Goal: Task Accomplishment & Management: Complete application form

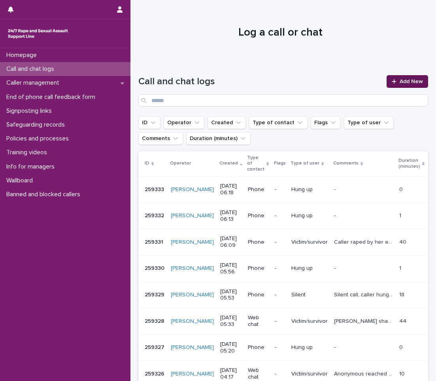
click at [411, 82] on span "Add New" at bounding box center [411, 82] width 23 height 6
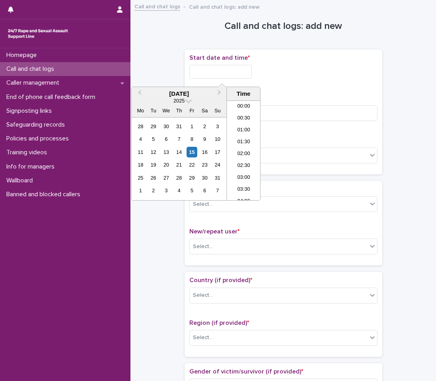
click at [194, 71] on input "text" at bounding box center [220, 72] width 62 height 14
click at [191, 157] on div "15" at bounding box center [192, 152] width 11 height 11
click at [239, 145] on li "06:00" at bounding box center [244, 150] width 34 height 12
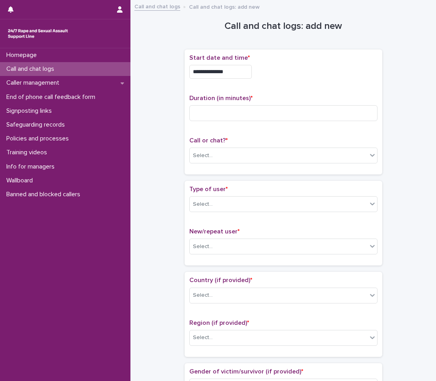
click at [252, 80] on div "**********" at bounding box center [283, 69] width 188 height 31
click at [251, 72] on input "**********" at bounding box center [220, 72] width 62 height 14
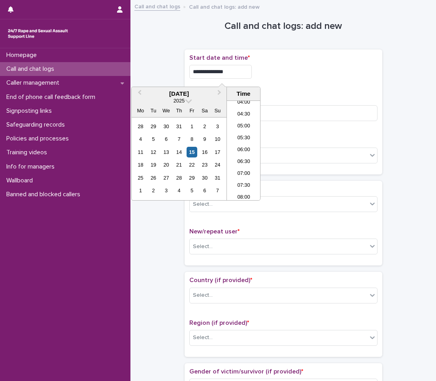
type input "**********"
click at [279, 65] on div "**********" at bounding box center [283, 72] width 188 height 14
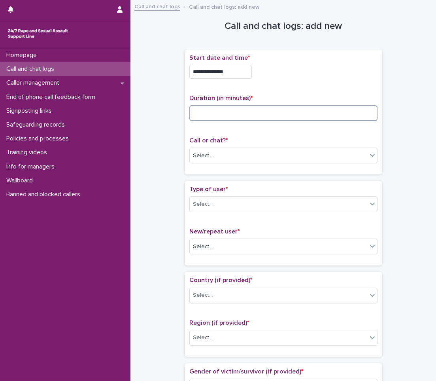
click at [268, 119] on input at bounding box center [283, 113] width 188 height 16
type input "**"
click at [236, 157] on div "Select..." at bounding box center [278, 155] width 177 height 13
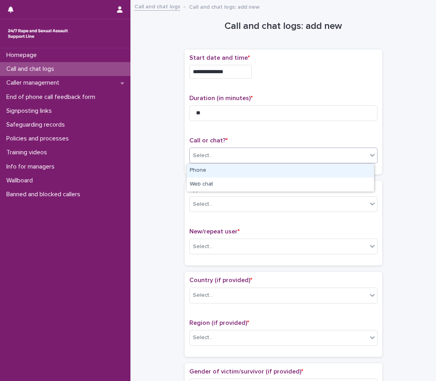
click at [228, 166] on div "Phone" at bounding box center [280, 171] width 187 height 14
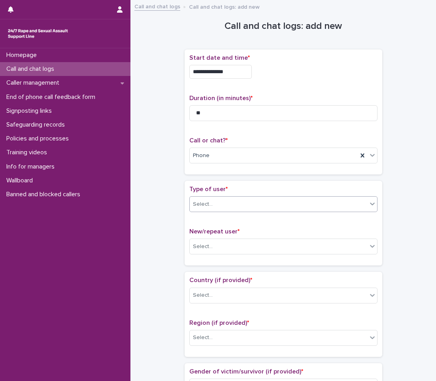
click at [253, 206] on div "Select..." at bounding box center [278, 204] width 177 height 13
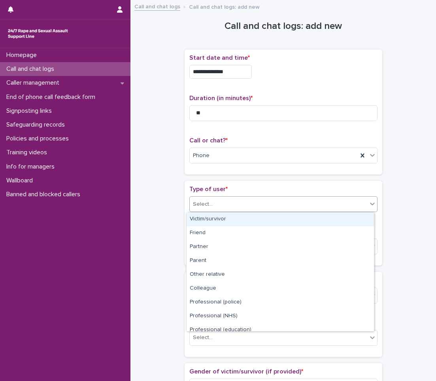
click at [240, 213] on div "Victim/survivor" at bounding box center [280, 219] width 187 height 14
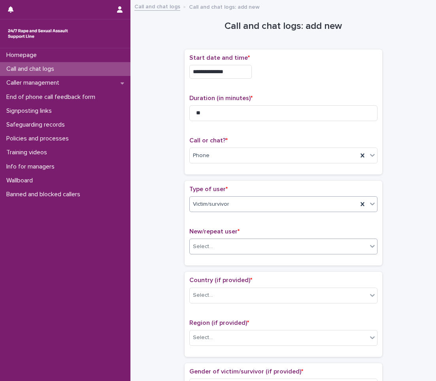
click at [231, 246] on div "Select..." at bounding box center [278, 246] width 177 height 13
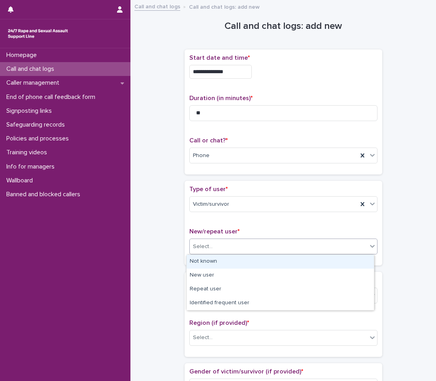
click at [221, 261] on div "Not known" at bounding box center [280, 262] width 187 height 14
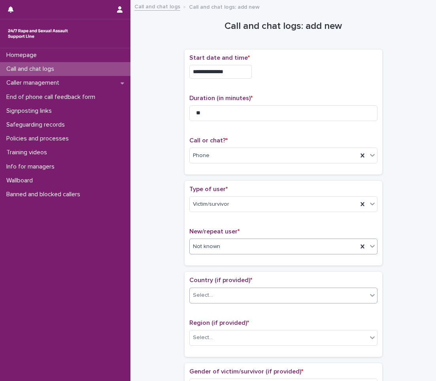
click at [213, 297] on input "text" at bounding box center [213, 295] width 1 height 7
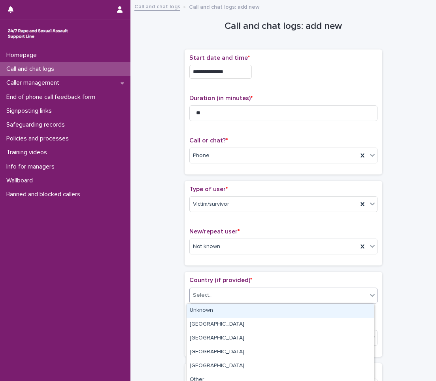
click at [206, 312] on div "Unknown" at bounding box center [280, 311] width 187 height 14
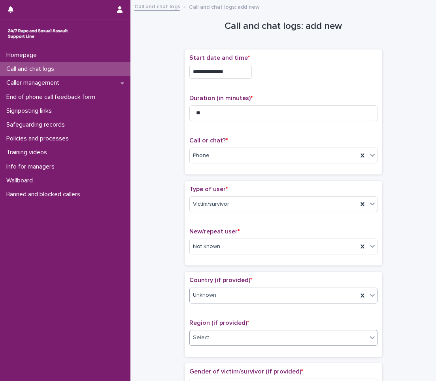
click at [207, 336] on div "Select..." at bounding box center [203, 337] width 20 height 8
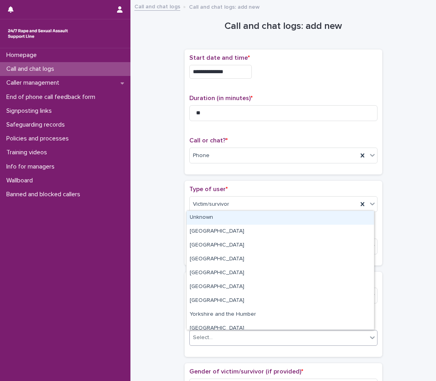
click at [209, 218] on div "Unknown" at bounding box center [280, 218] width 187 height 14
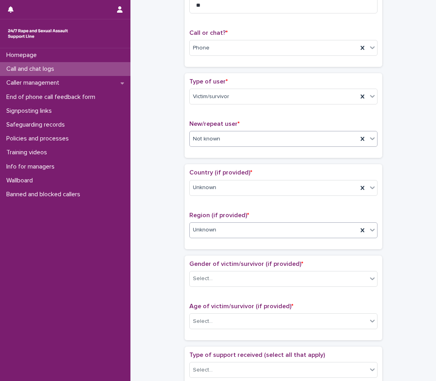
scroll to position [119, 0]
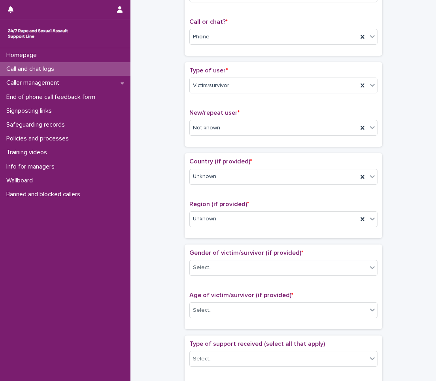
click at [210, 256] on p "Gender of victim/survivor (if provided) *" at bounding box center [283, 253] width 188 height 8
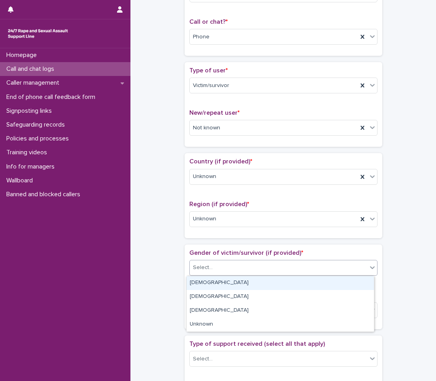
click at [207, 270] on div "Select..." at bounding box center [203, 267] width 20 height 8
click at [204, 281] on div "[DEMOGRAPHIC_DATA]" at bounding box center [280, 283] width 187 height 14
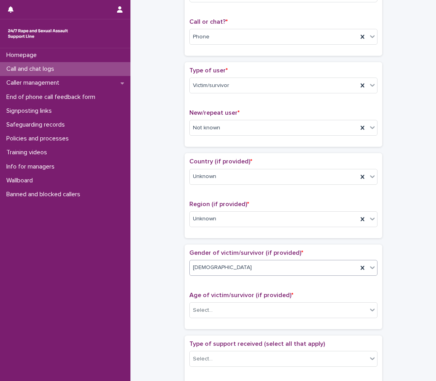
scroll to position [237, 0]
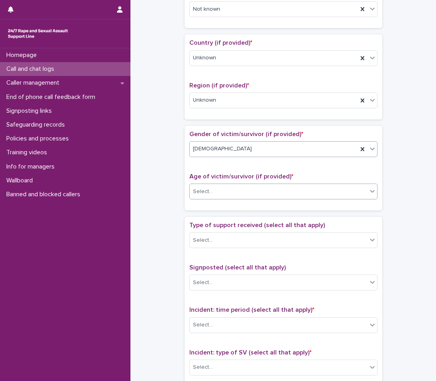
click at [225, 189] on div "Select..." at bounding box center [278, 191] width 177 height 13
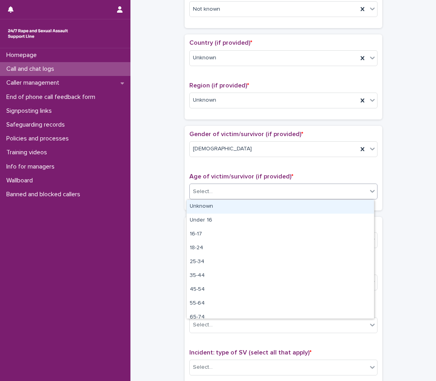
click at [213, 205] on div "Unknown" at bounding box center [280, 207] width 187 height 14
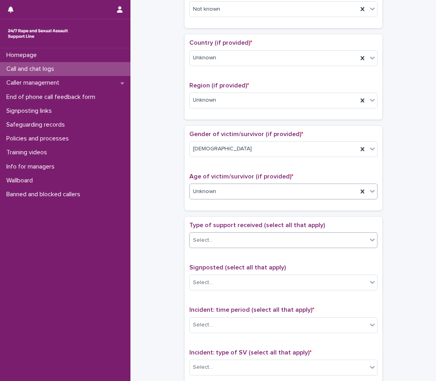
click at [211, 237] on div "Select..." at bounding box center [278, 240] width 177 height 13
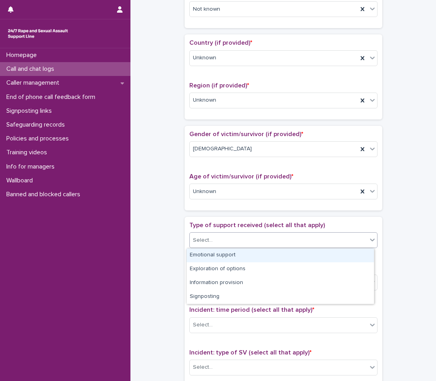
click at [207, 257] on div "Emotional support" at bounding box center [280, 255] width 187 height 14
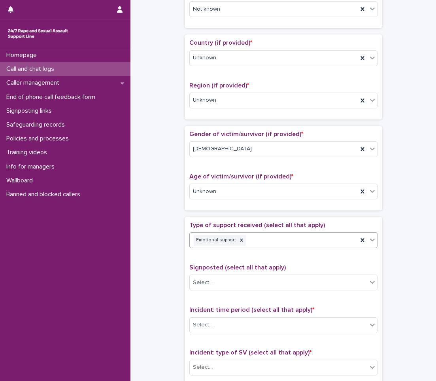
click at [251, 240] on div "Emotional support" at bounding box center [274, 240] width 168 height 14
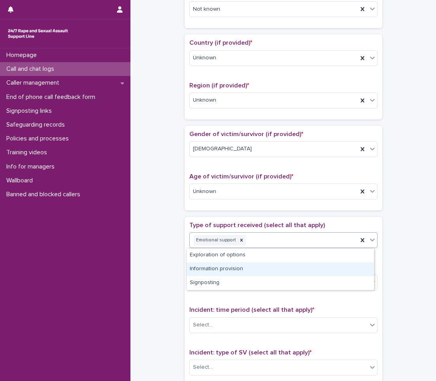
click at [238, 272] on div "Information provision" at bounding box center [280, 269] width 187 height 14
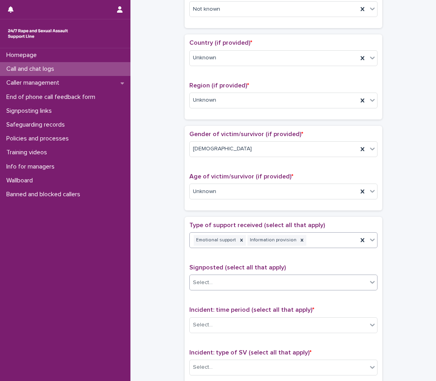
click at [231, 285] on div "Select..." at bounding box center [278, 282] width 177 height 13
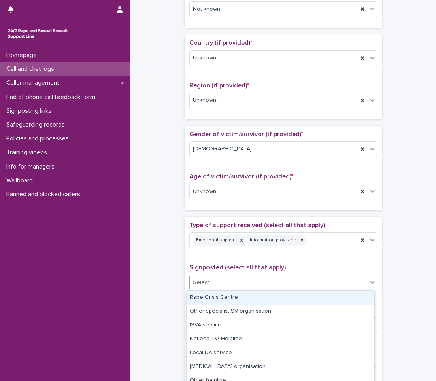
click at [102, 305] on div "Homepage Call and chat logs Caller management End of phone call feedback form S…" at bounding box center [65, 214] width 130 height 332
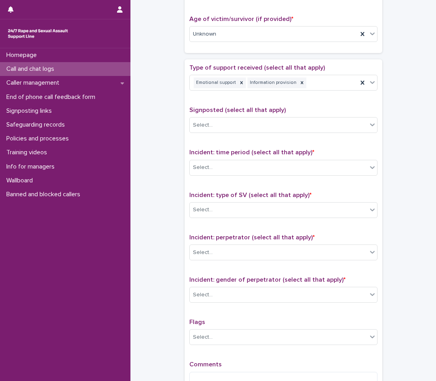
scroll to position [395, 0]
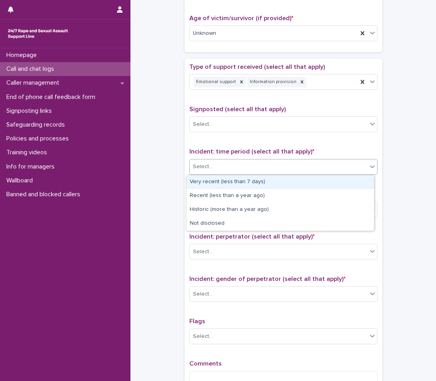
click at [249, 168] on div "Select..." at bounding box center [278, 166] width 177 height 13
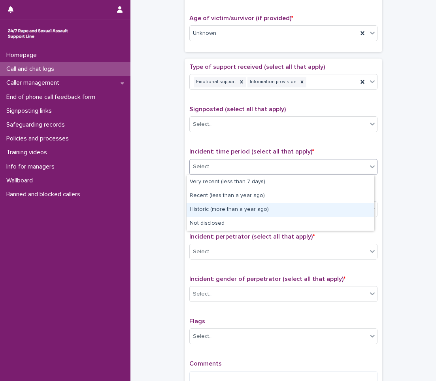
click at [210, 213] on div "Historic (more than a year ago)" at bounding box center [280, 210] width 187 height 14
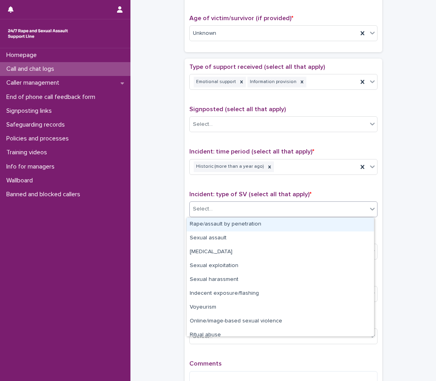
click at [236, 209] on div "Select..." at bounding box center [278, 208] width 177 height 13
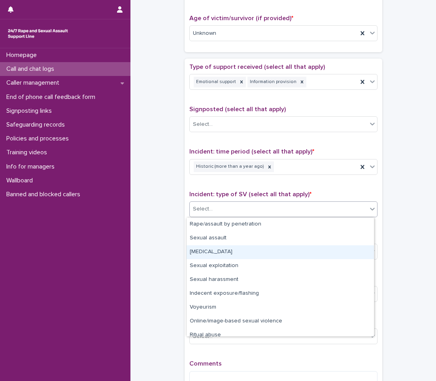
click at [210, 251] on div "[MEDICAL_DATA]" at bounding box center [280, 252] width 187 height 14
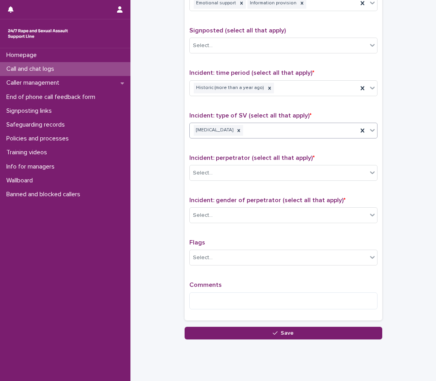
scroll to position [474, 0]
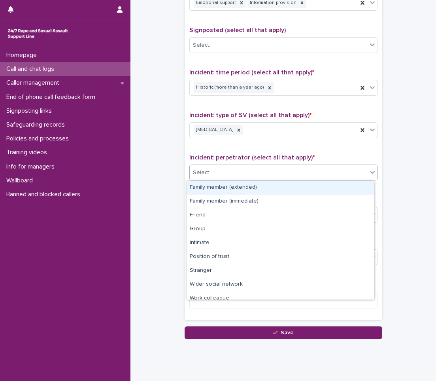
click at [242, 174] on div "Select..." at bounding box center [278, 172] width 177 height 13
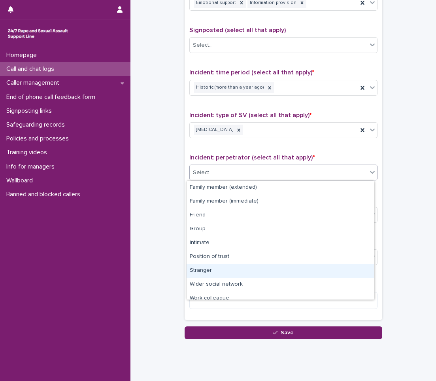
scroll to position [34, 0]
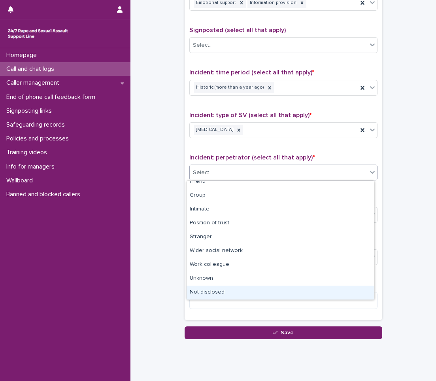
click at [208, 288] on div "Not disclosed" at bounding box center [280, 292] width 187 height 14
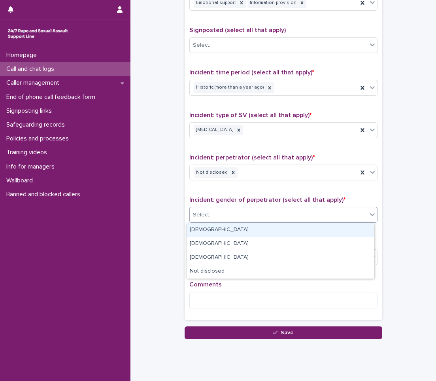
click at [230, 212] on div "Select..." at bounding box center [278, 214] width 177 height 13
click at [227, 225] on div "[DEMOGRAPHIC_DATA]" at bounding box center [280, 230] width 187 height 14
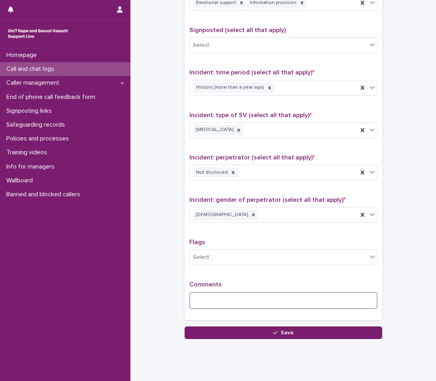
click at [214, 298] on textarea at bounding box center [283, 300] width 188 height 17
type textarea "*"
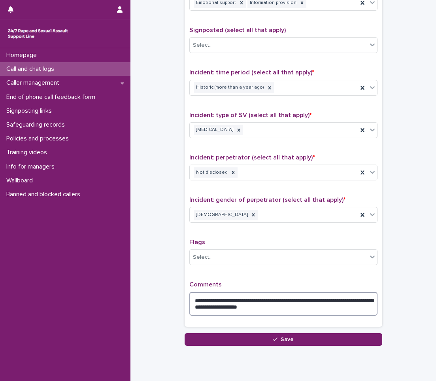
click at [204, 307] on textarea "**********" at bounding box center [283, 304] width 188 height 24
click at [201, 306] on textarea "**********" at bounding box center [283, 304] width 188 height 24
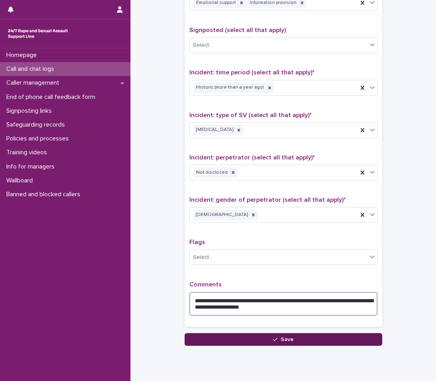
type textarea "**********"
click at [318, 337] on button "Save" at bounding box center [284, 339] width 198 height 13
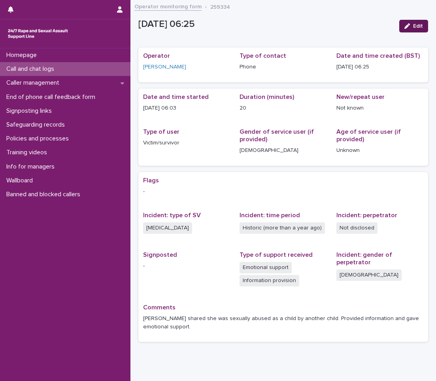
click at [407, 32] on button "Edit" at bounding box center [413, 26] width 29 height 13
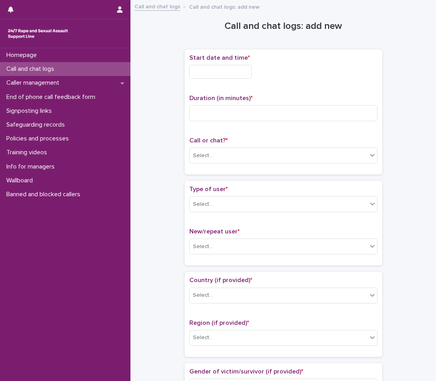
click at [247, 72] on input "text" at bounding box center [220, 72] width 62 height 14
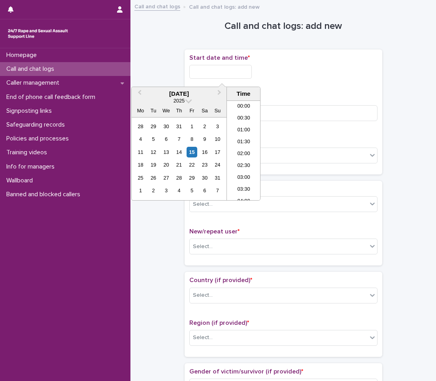
scroll to position [111, 0]
click at [193, 149] on div "15" at bounding box center [192, 152] width 11 height 11
click at [247, 140] on li "06:00" at bounding box center [244, 138] width 34 height 12
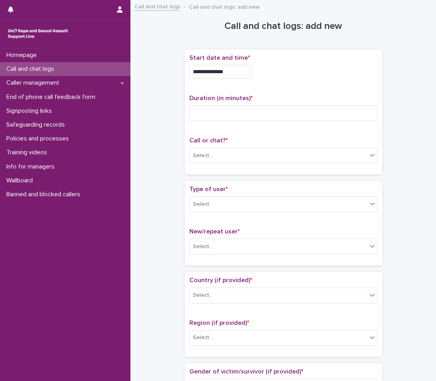
click at [261, 73] on div "**********" at bounding box center [283, 72] width 188 height 14
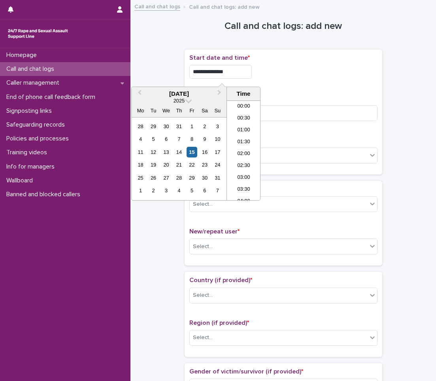
click at [251, 72] on input "**********" at bounding box center [220, 72] width 62 height 14
type input "**********"
click at [290, 79] on div "**********" at bounding box center [283, 69] width 188 height 31
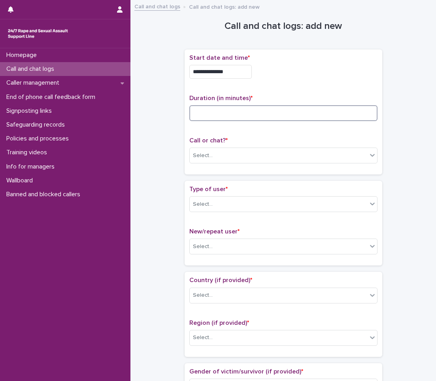
click at [265, 110] on input at bounding box center [283, 113] width 188 height 16
type input "*"
click at [249, 156] on div "Select..." at bounding box center [278, 155] width 177 height 13
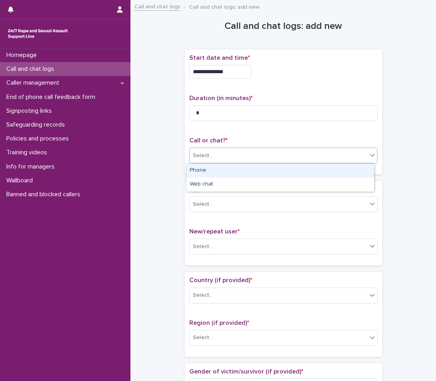
click at [241, 173] on div "Phone" at bounding box center [280, 171] width 187 height 14
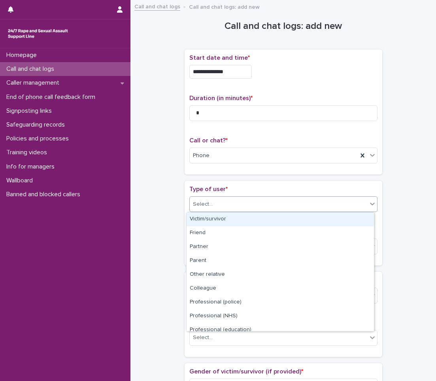
click at [234, 200] on div "Select..." at bounding box center [278, 204] width 177 height 13
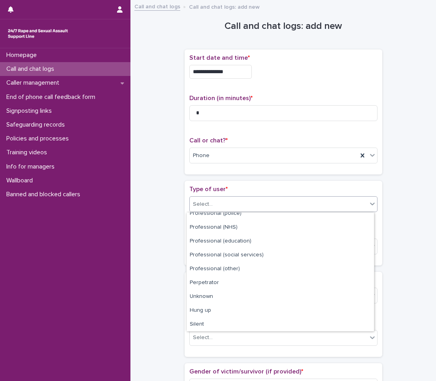
scroll to position [89, 0]
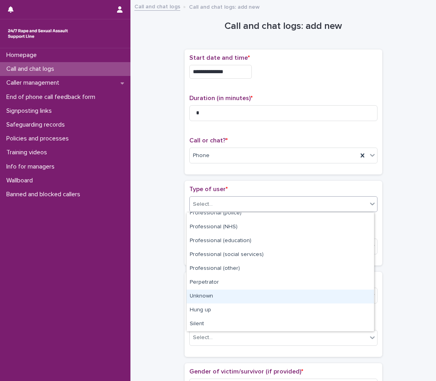
drag, startPoint x: 267, startPoint y: 304, endPoint x: 267, endPoint y: 292, distance: 11.1
click at [267, 292] on div "Unknown" at bounding box center [280, 296] width 187 height 14
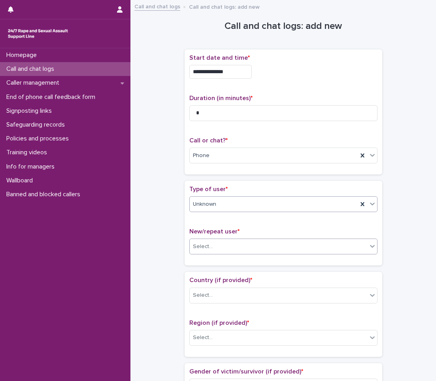
click at [266, 251] on div "Select..." at bounding box center [278, 246] width 177 height 13
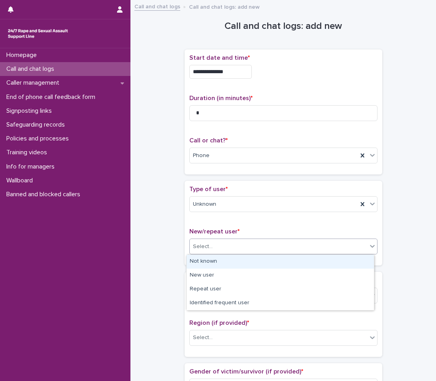
click at [261, 262] on div "Not known" at bounding box center [280, 262] width 187 height 14
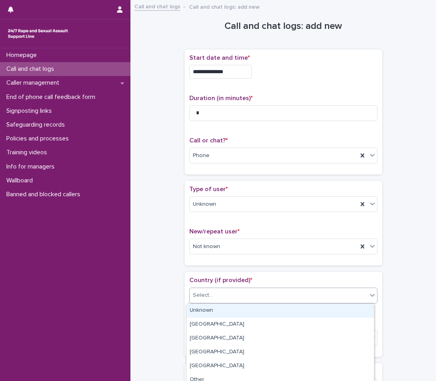
click at [252, 291] on div "Select..." at bounding box center [278, 295] width 177 height 13
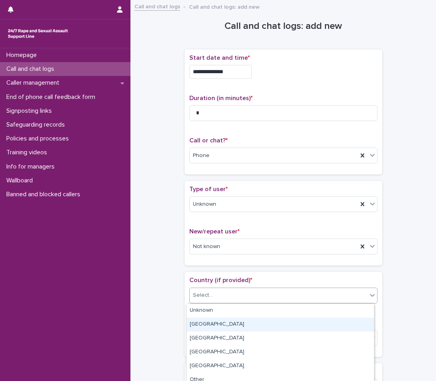
scroll to position [6, 0]
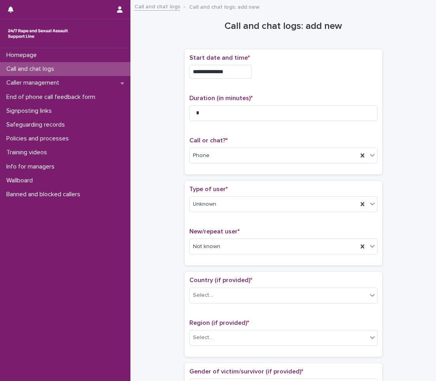
click at [128, 279] on div "Homepage Call and chat logs Caller management End of phone call feedback form S…" at bounding box center [65, 214] width 130 height 332
click at [265, 196] on div "Type of user * Unknown" at bounding box center [283, 201] width 188 height 33
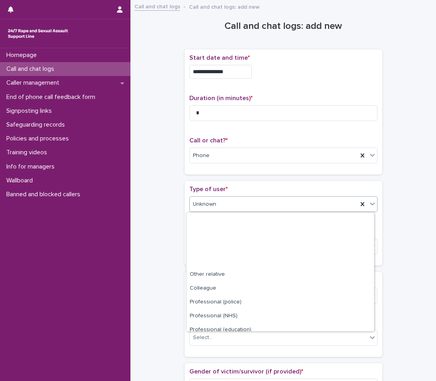
click at [261, 196] on div "Unknown" at bounding box center [283, 204] width 188 height 16
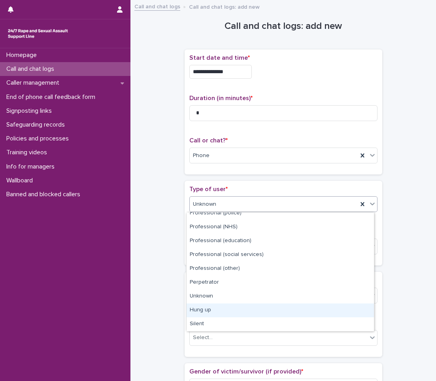
click at [247, 309] on div "Hung up" at bounding box center [280, 310] width 187 height 14
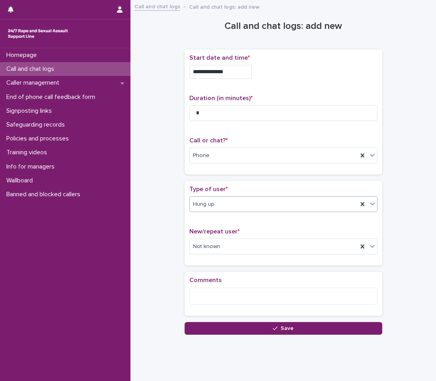
click at [250, 208] on div "Hung up" at bounding box center [274, 204] width 168 height 13
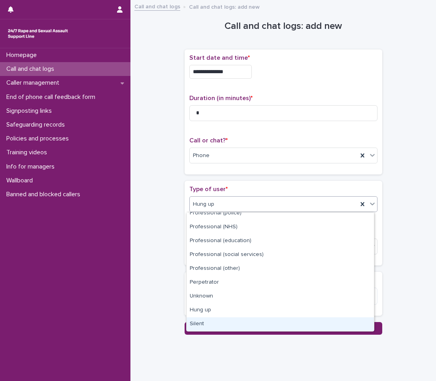
click at [150, 321] on div "**********" at bounding box center [283, 170] width 290 height 330
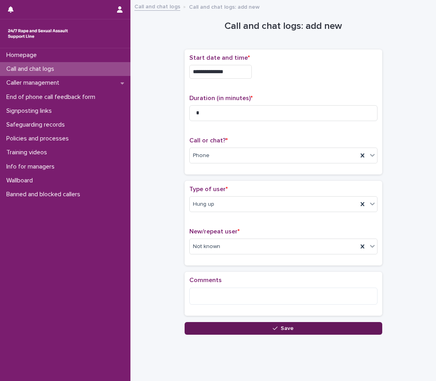
click at [225, 331] on button "Save" at bounding box center [284, 328] width 198 height 13
